Goal: Information Seeking & Learning: Check status

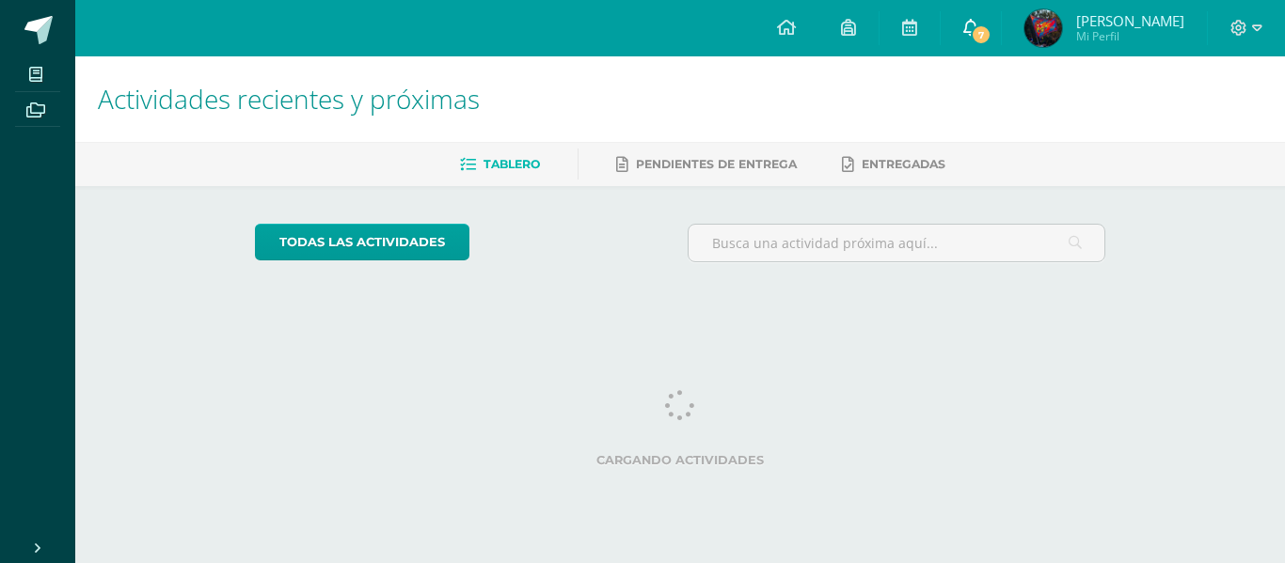
click at [965, 43] on link "7" at bounding box center [970, 28] width 60 height 56
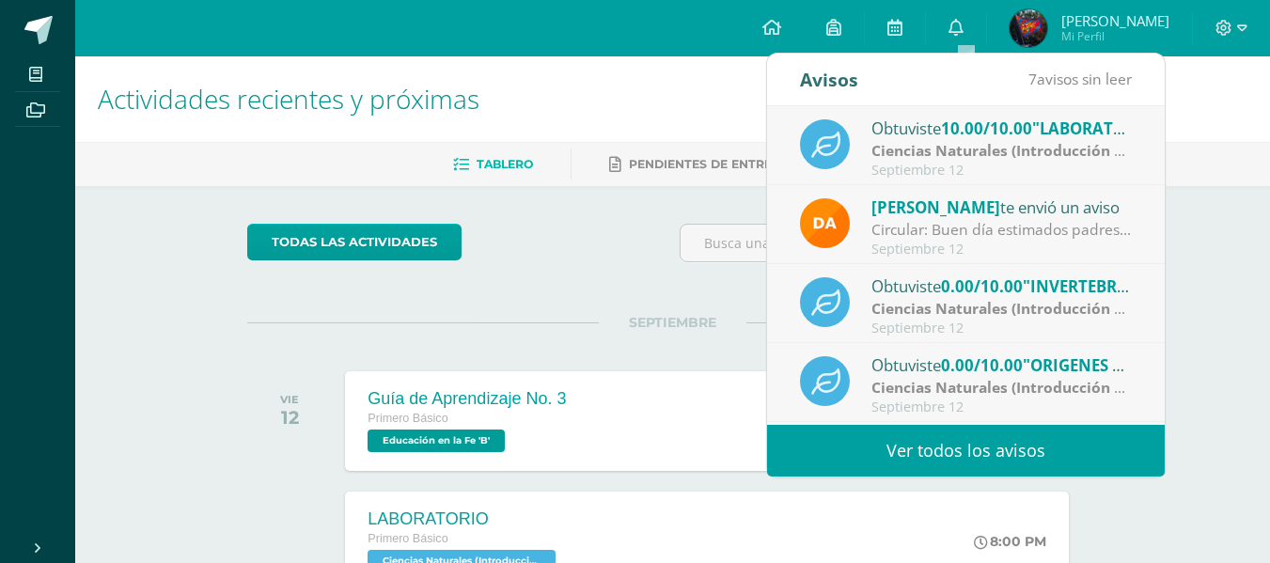
click at [1062, 461] on link "Ver todos los avisos" at bounding box center [966, 451] width 398 height 52
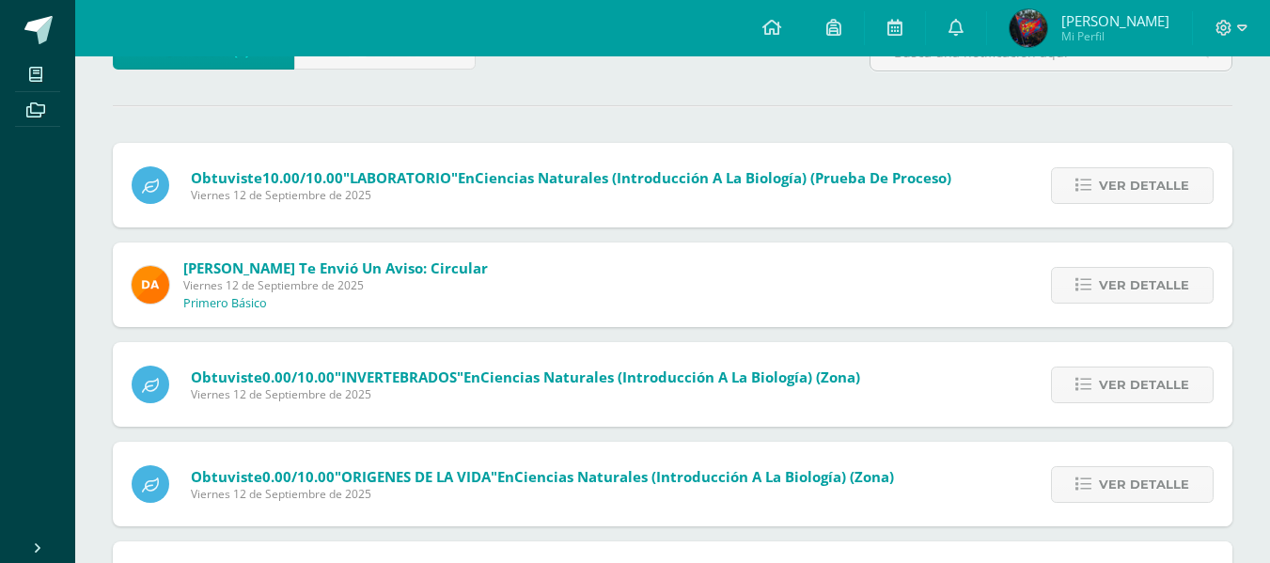
scroll to position [447, 0]
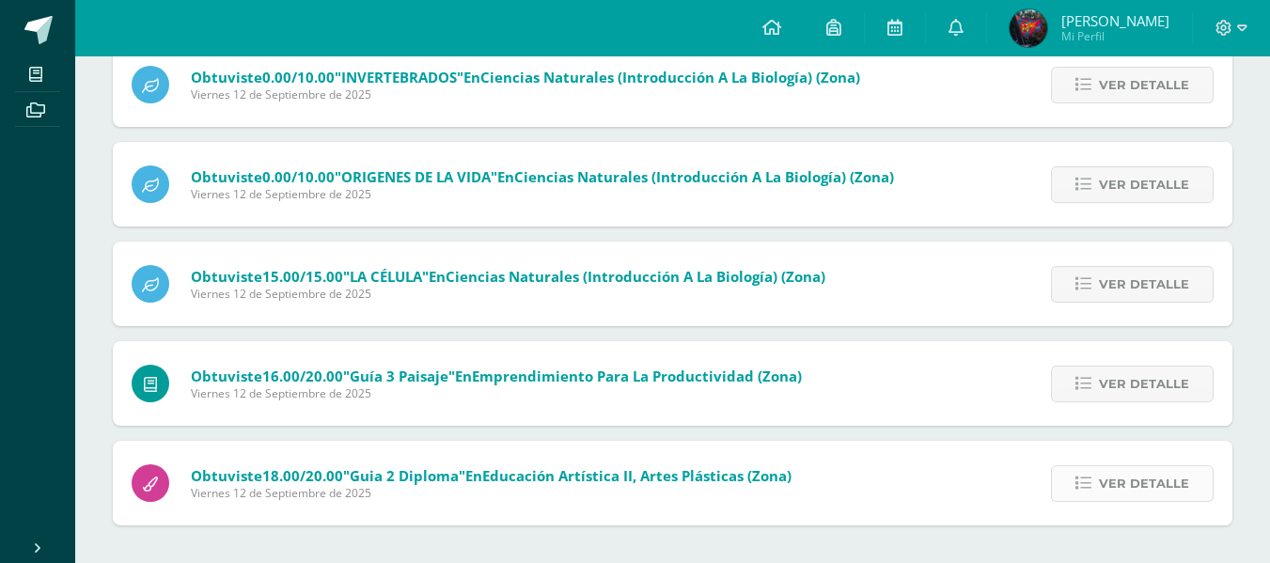
click at [1147, 481] on span "Ver detalle" at bounding box center [1144, 483] width 90 height 35
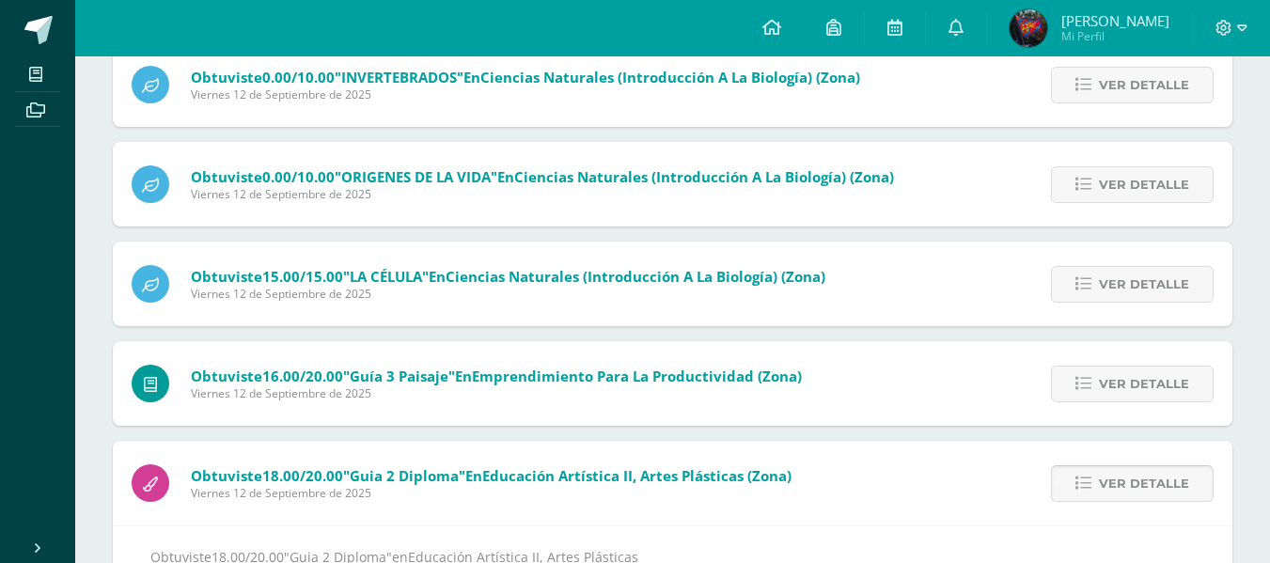
click at [1147, 481] on span "Ver detalle" at bounding box center [1144, 483] width 90 height 35
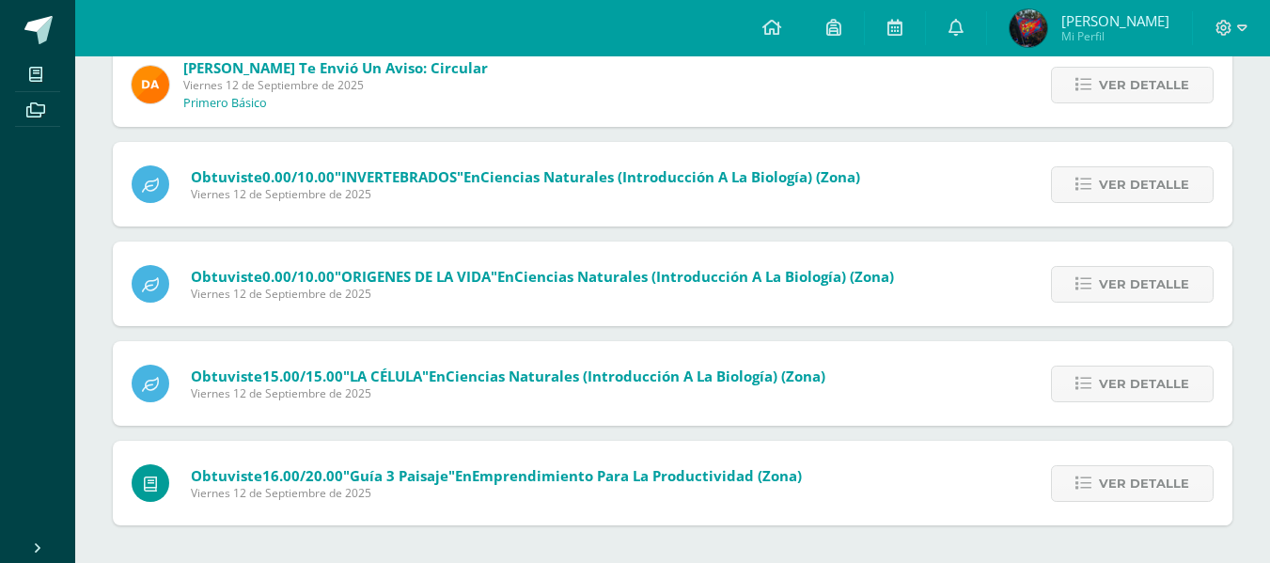
click at [1147, 481] on span "Ver detalle" at bounding box center [1144, 483] width 90 height 35
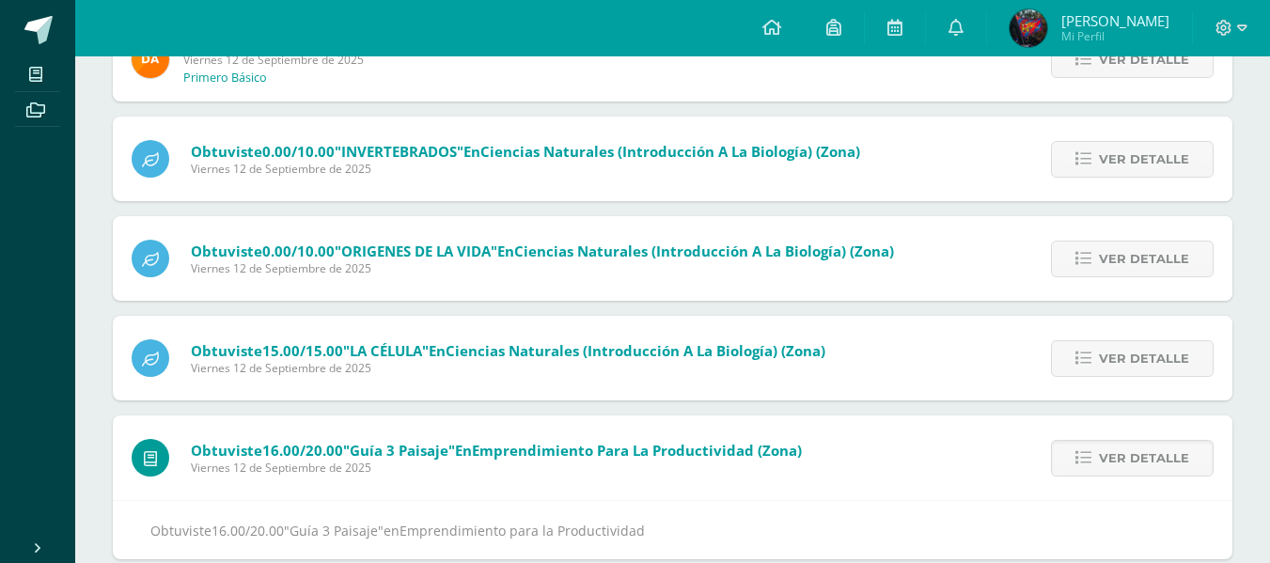
scroll to position [409, 0]
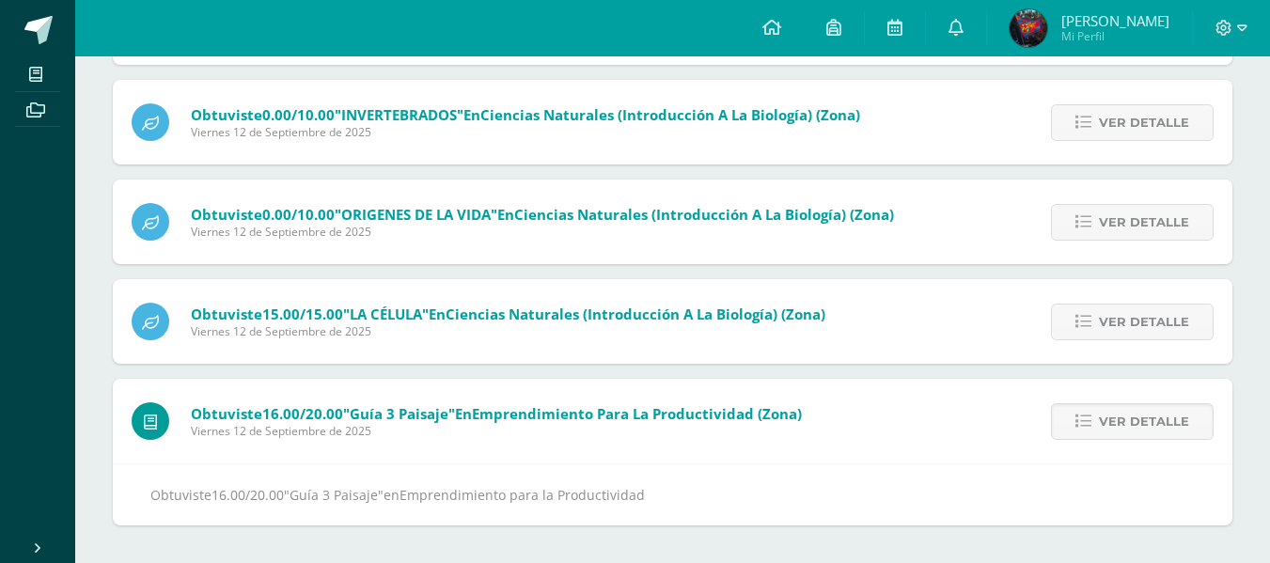
click at [1147, 481] on div "Obtuviste 16.00/20.00 "Guía 3 Paisaje" en Emprendimiento para la Productividad" at bounding box center [673, 495] width 1120 height 62
click at [1135, 437] on span "Ver detalle" at bounding box center [1144, 421] width 90 height 35
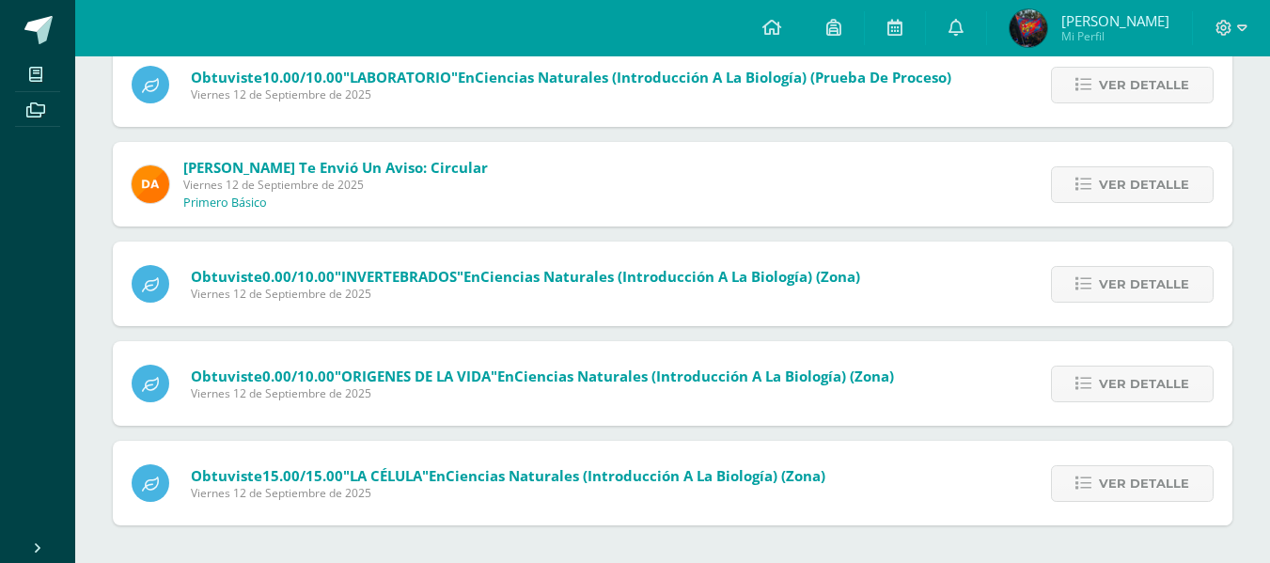
scroll to position [247, 0]
click at [1132, 477] on span "Ver detalle" at bounding box center [1144, 483] width 90 height 35
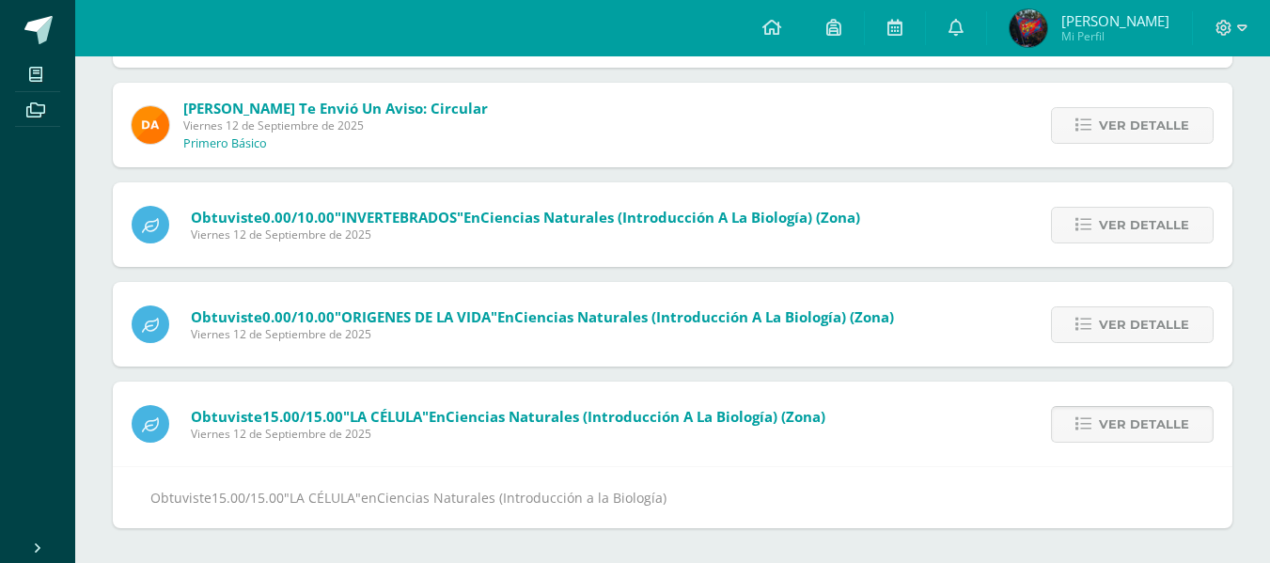
scroll to position [309, 0]
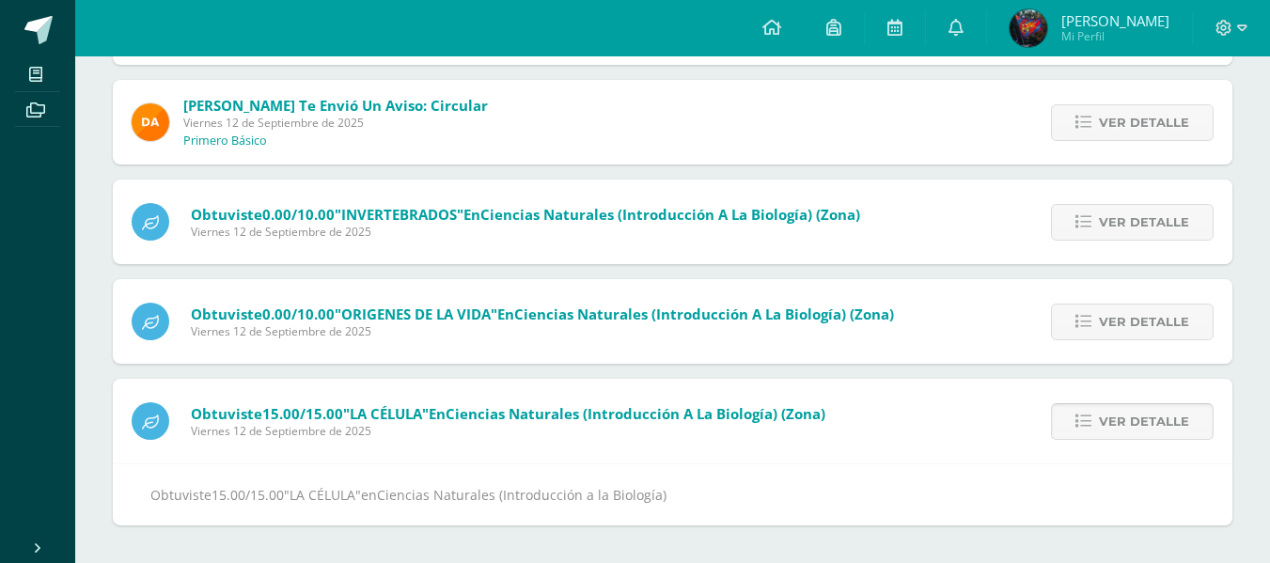
click at [1126, 410] on span "Ver detalle" at bounding box center [1144, 421] width 90 height 35
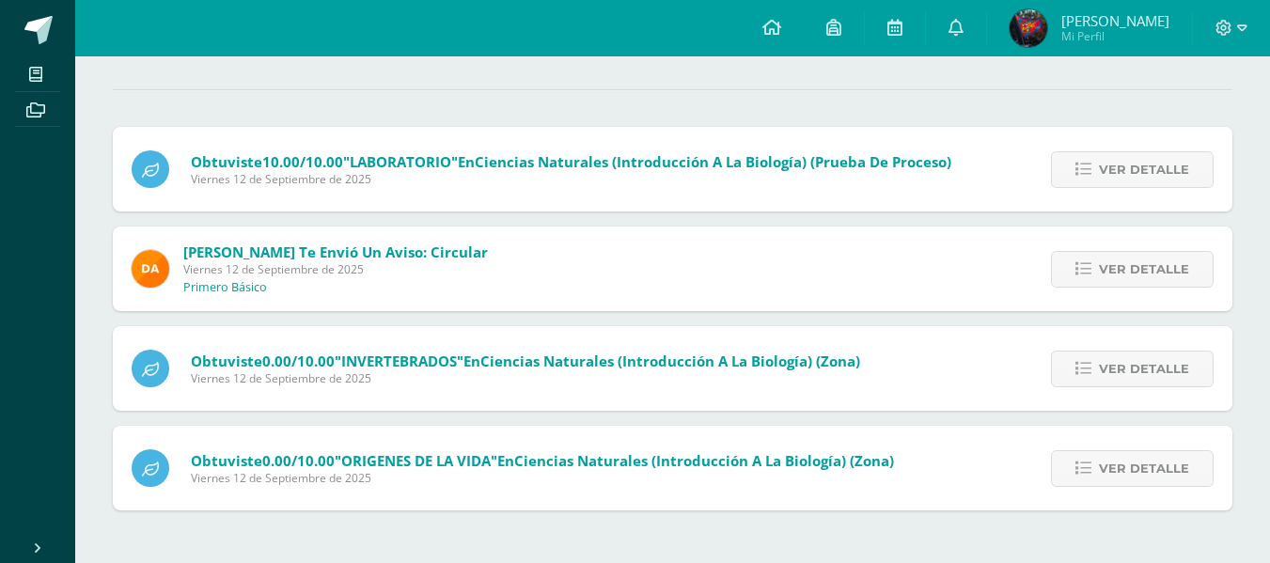
scroll to position [148, 0]
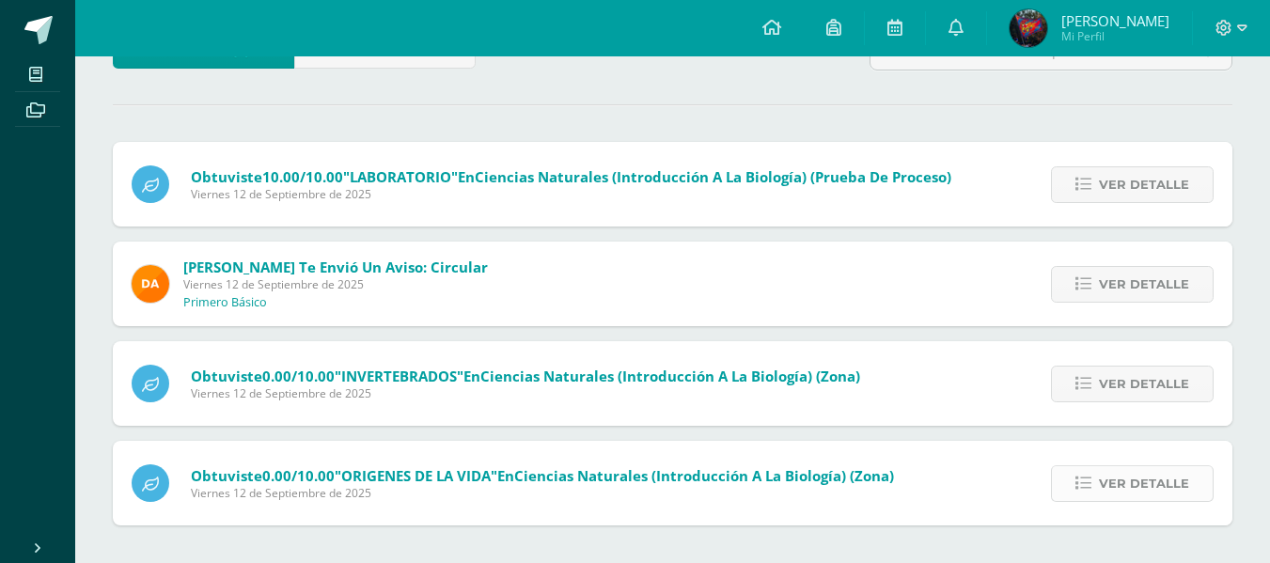
click at [1129, 482] on span "Ver detalle" at bounding box center [1144, 483] width 90 height 35
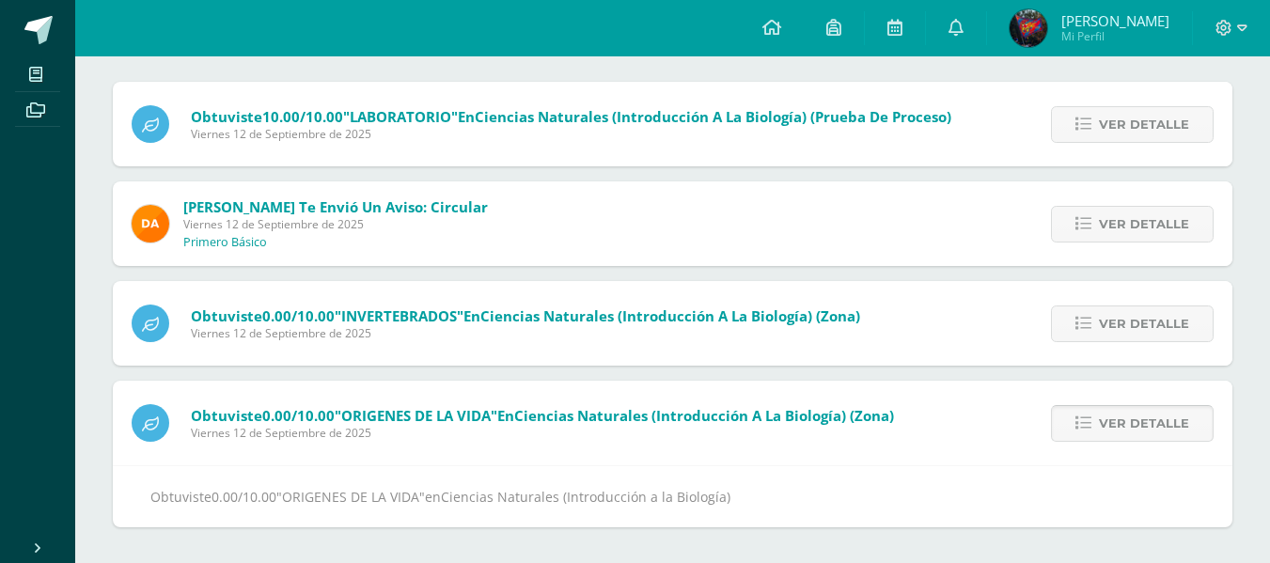
scroll to position [210, 0]
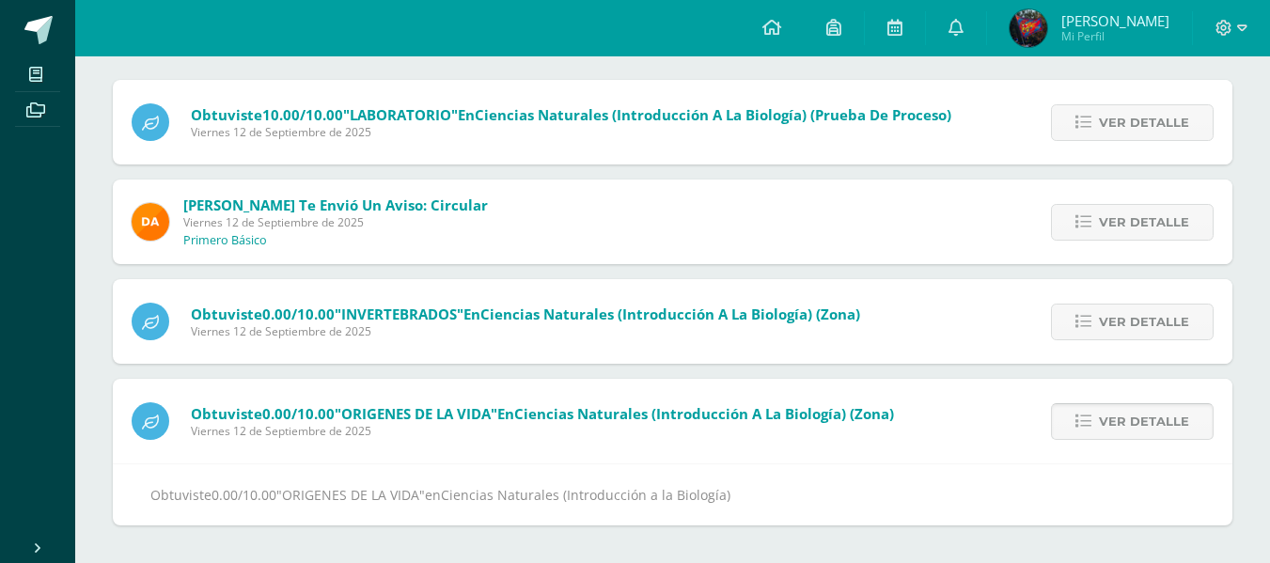
click at [1133, 418] on span "Ver detalle" at bounding box center [1144, 421] width 90 height 35
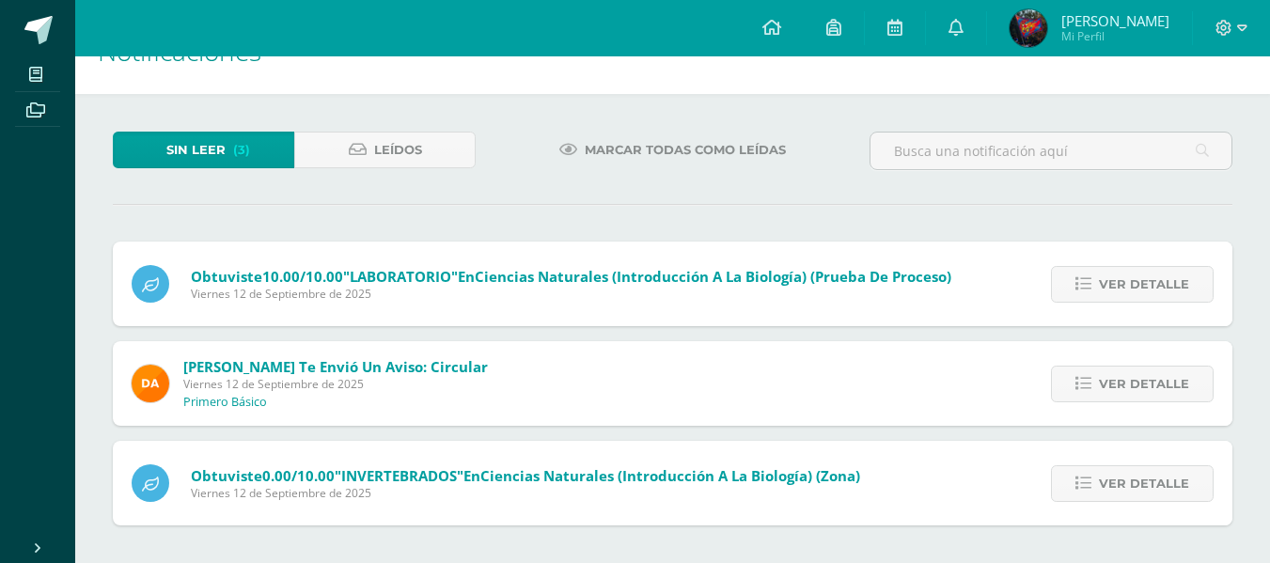
scroll to position [48, 0]
click at [1150, 496] on span "Ver detalle" at bounding box center [1144, 483] width 90 height 35
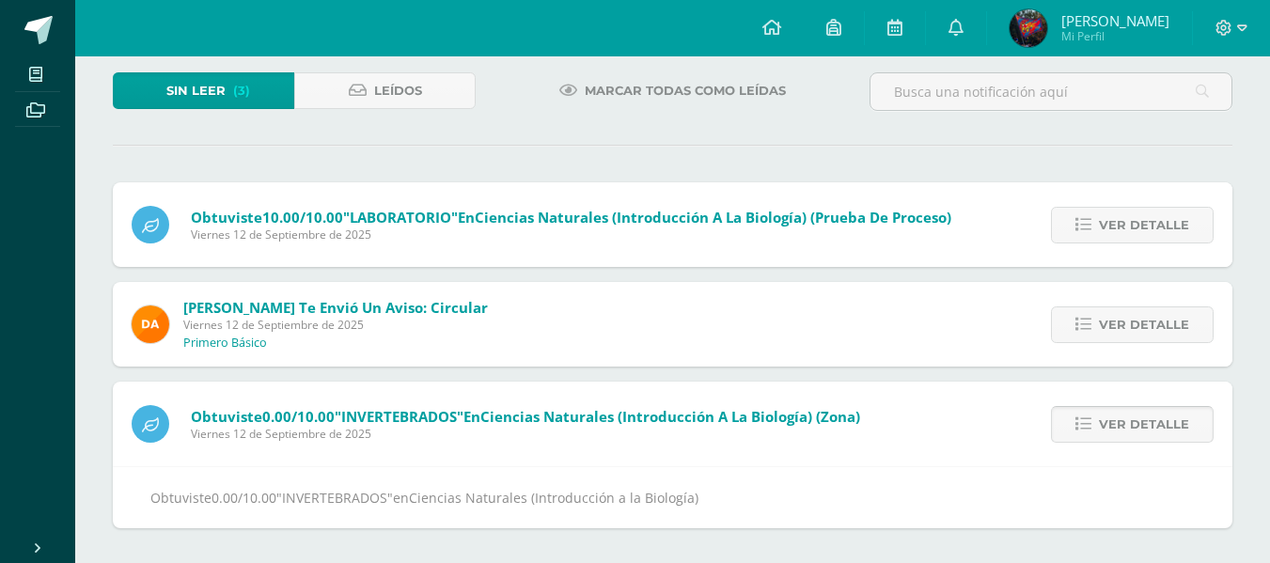
scroll to position [110, 0]
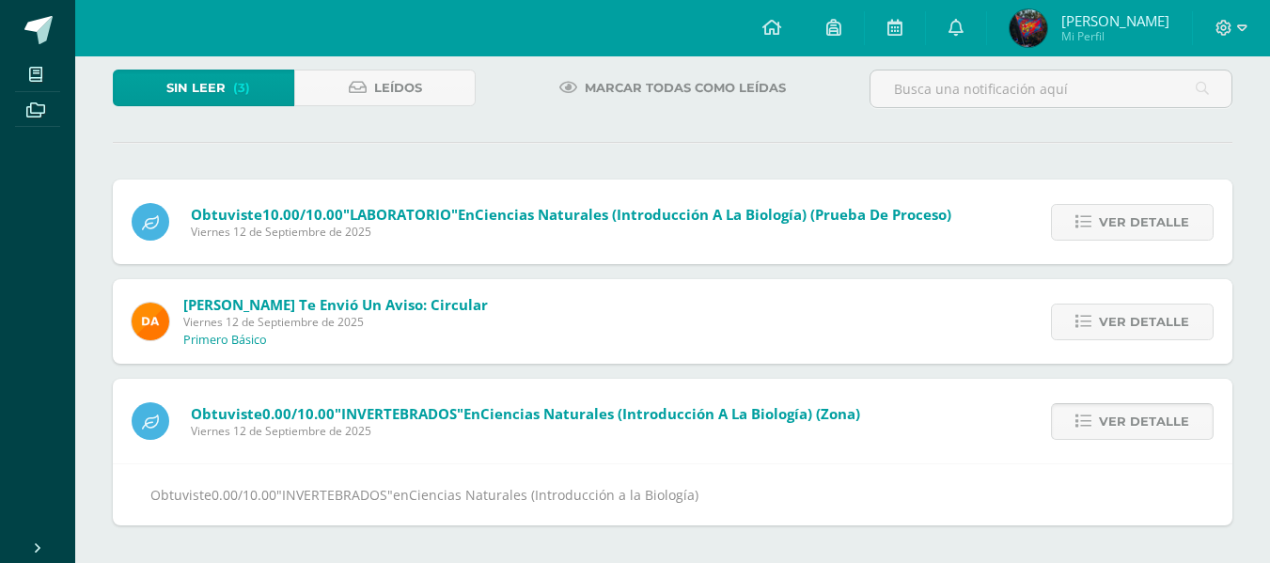
click at [1144, 430] on span "Ver detalle" at bounding box center [1144, 421] width 90 height 35
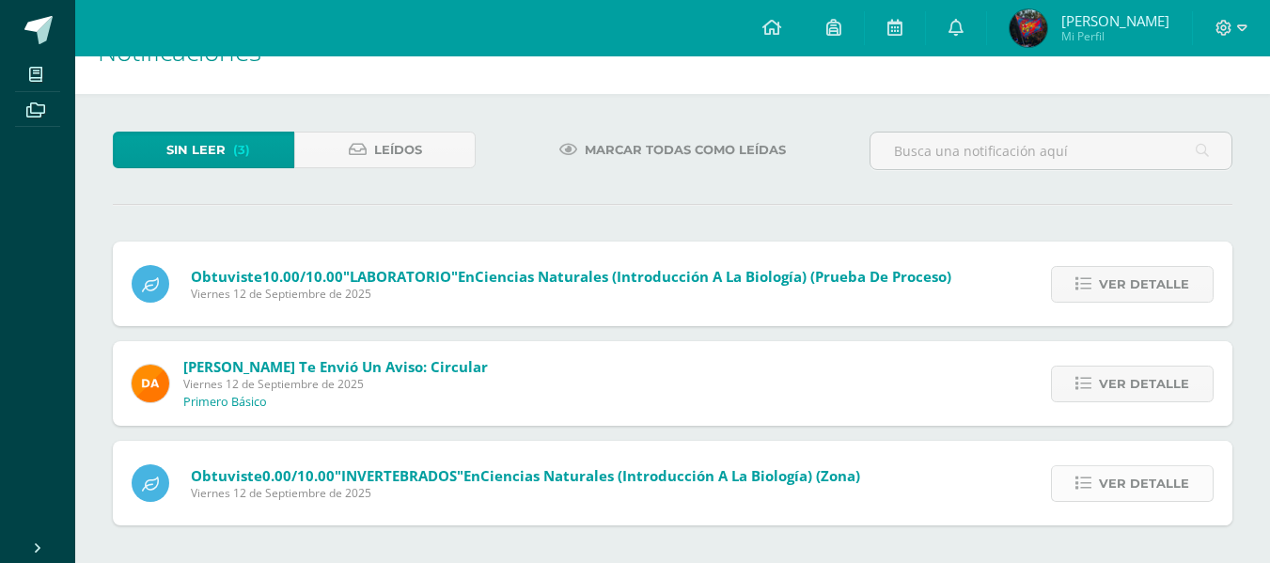
scroll to position [0, 0]
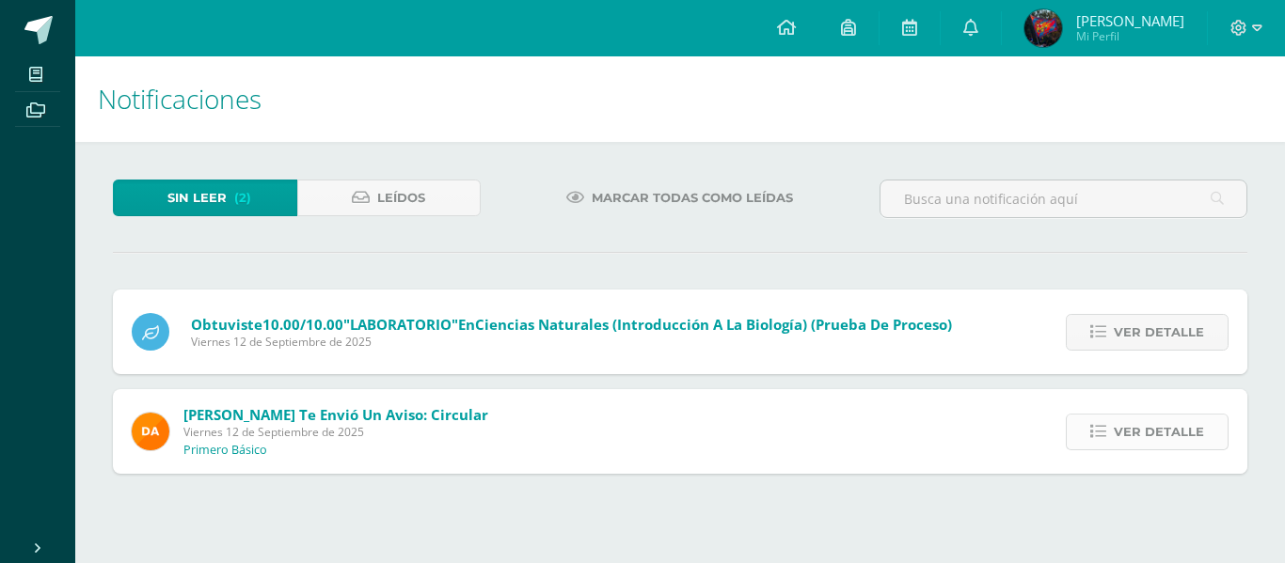
click at [1165, 428] on span "Ver detalle" at bounding box center [1158, 432] width 90 height 35
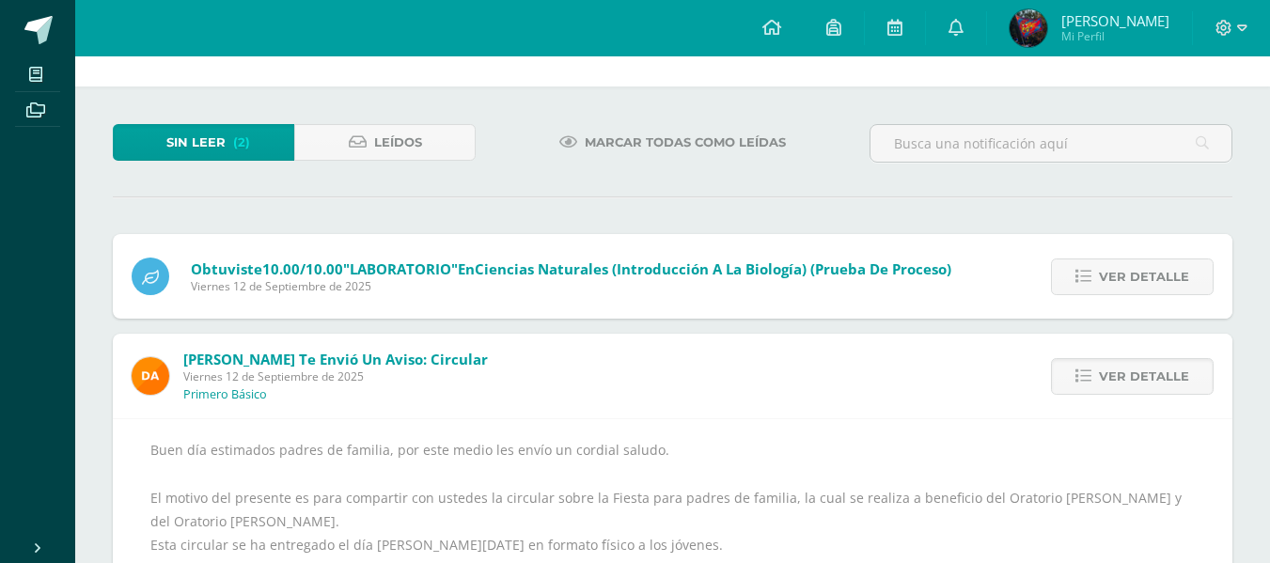
scroll to position [48, 0]
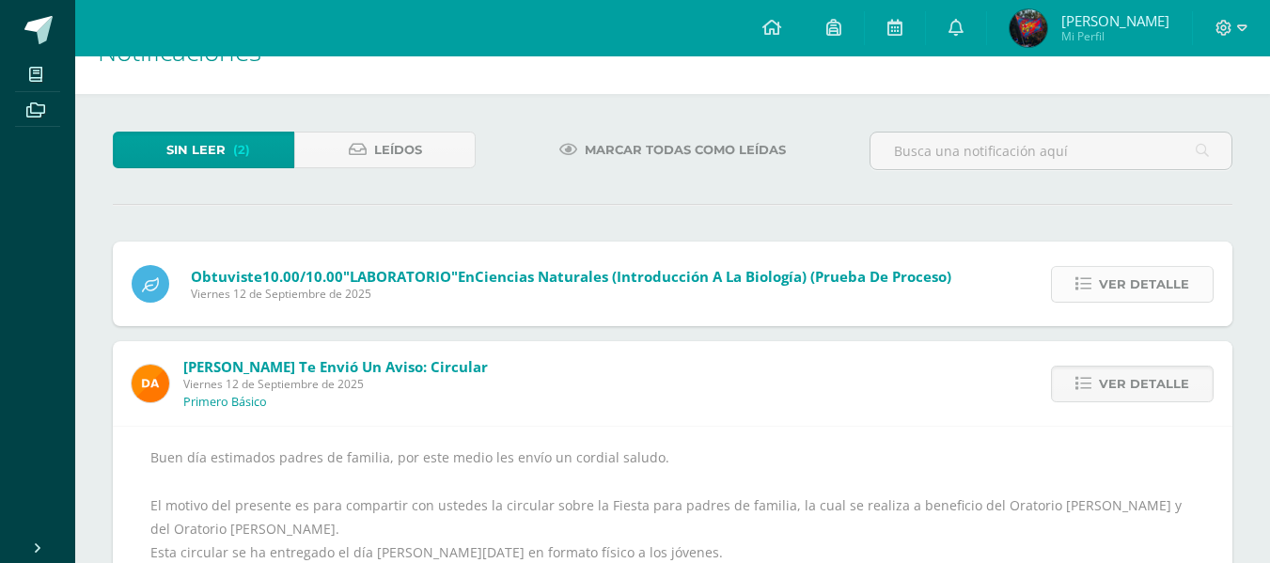
click at [1165, 291] on span "Ver detalle" at bounding box center [1144, 284] width 90 height 35
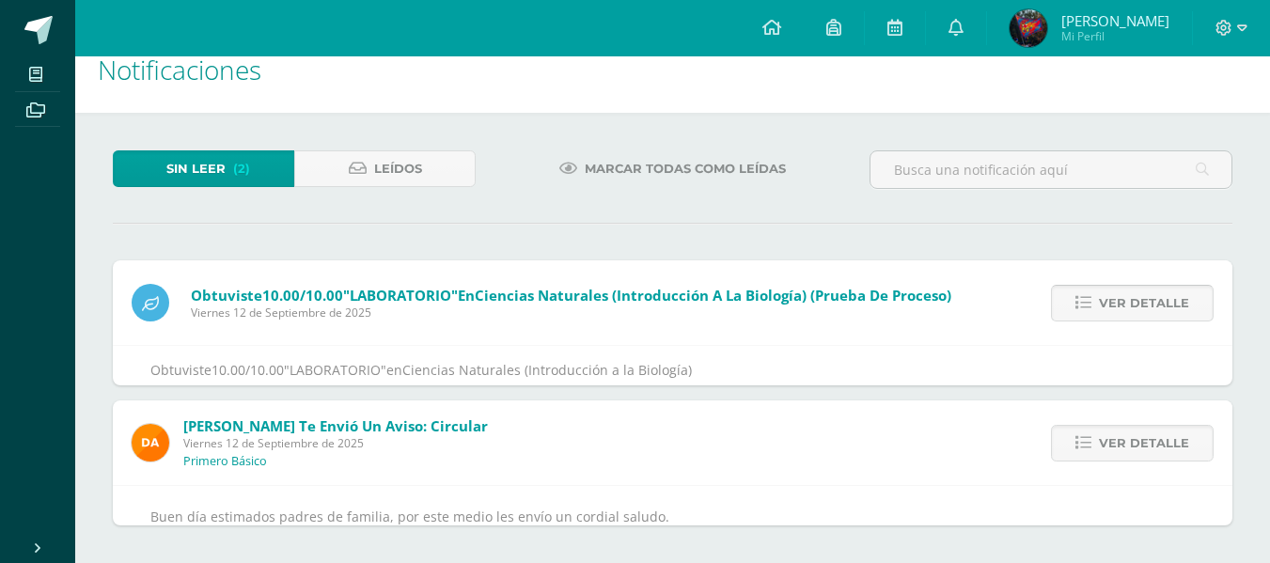
scroll to position [0, 0]
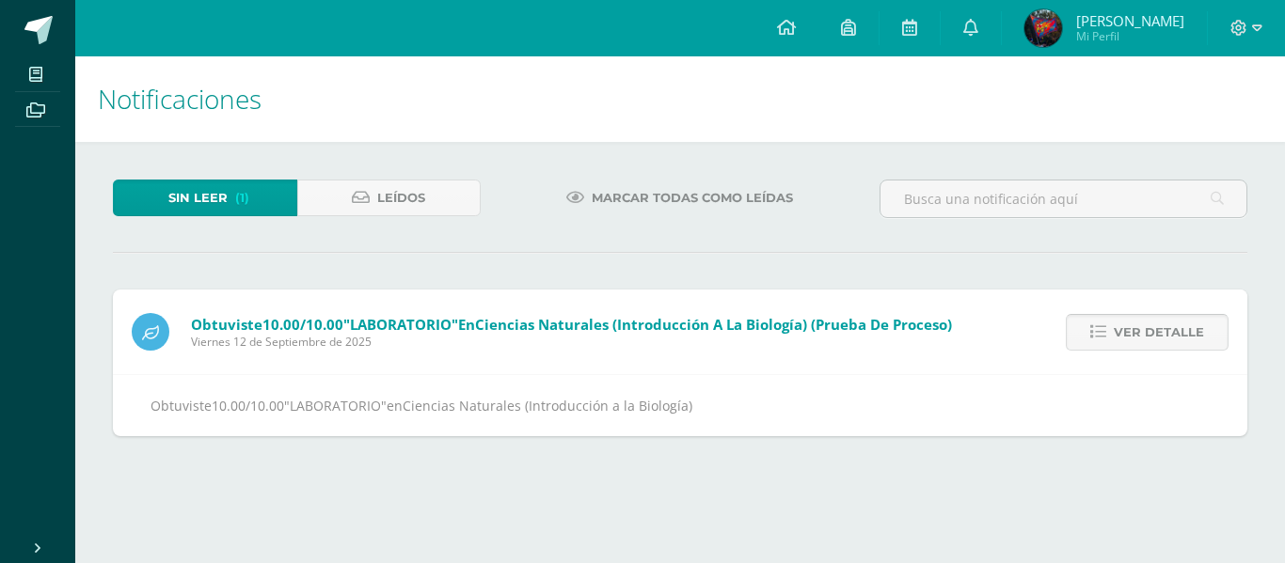
click at [1152, 320] on span "Ver detalle" at bounding box center [1158, 332] width 90 height 35
